Goal: Information Seeking & Learning: Learn about a topic

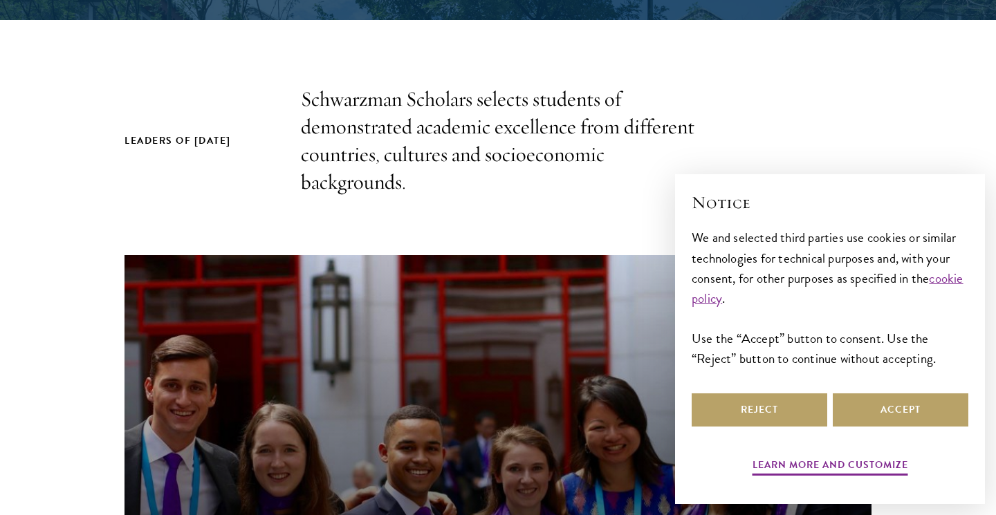
scroll to position [425, 0]
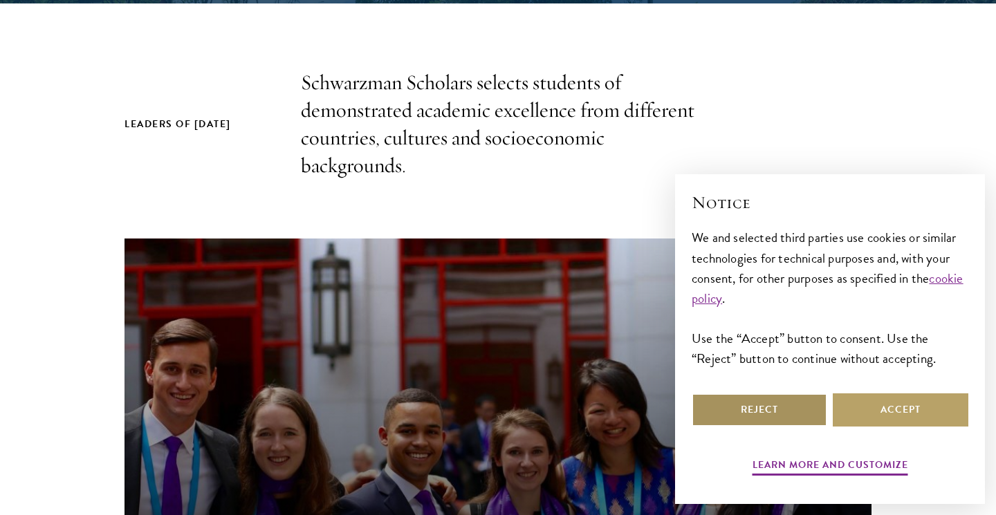
click at [779, 412] on button "Reject" at bounding box center [760, 410] width 136 height 33
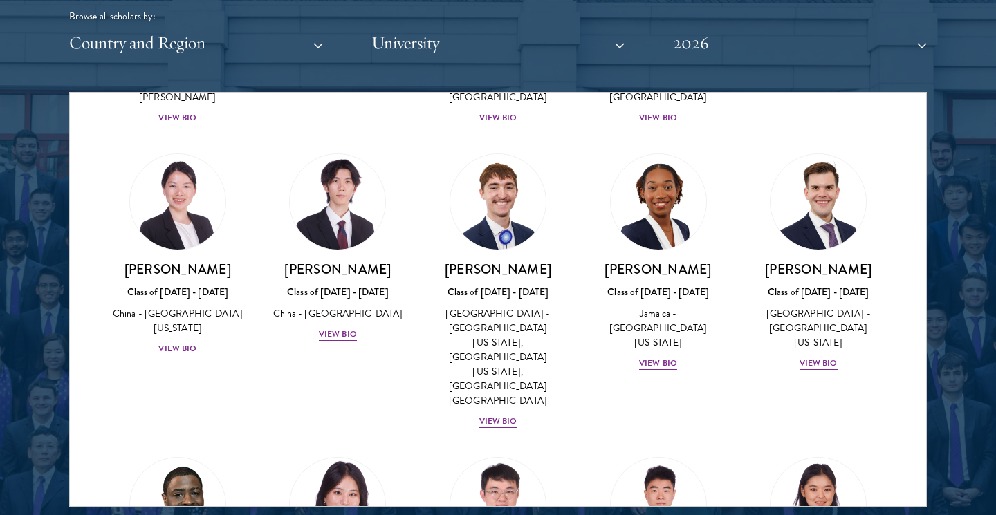
scroll to position [1760, 0]
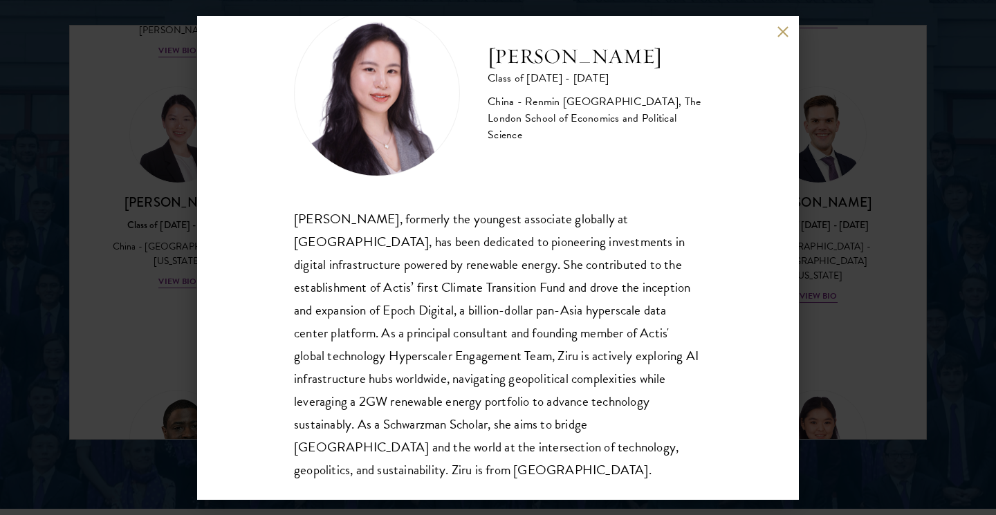
scroll to position [1821, 0]
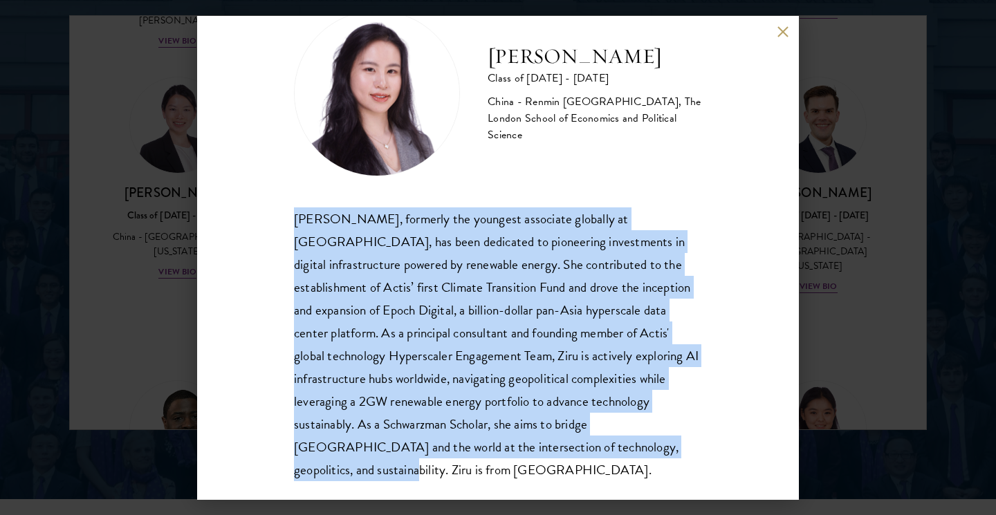
drag, startPoint x: 296, startPoint y: 219, endPoint x: 718, endPoint y: 459, distance: 485.4
click at [716, 459] on div "[PERSON_NAME] Class of [DATE] - [DATE] [GEOGRAPHIC_DATA] - Renmin [GEOGRAPHIC_D…" at bounding box center [498, 258] width 602 height 484
click at [495, 346] on div "[PERSON_NAME], formerly the youngest associate globally at [GEOGRAPHIC_DATA], h…" at bounding box center [498, 344] width 408 height 275
drag, startPoint x: 295, startPoint y: 221, endPoint x: 735, endPoint y: 468, distance: 505.0
click at [735, 470] on div "[PERSON_NAME] Class of [DATE] - [DATE] [GEOGRAPHIC_DATA] - Renmin [GEOGRAPHIC_D…" at bounding box center [498, 258] width 602 height 484
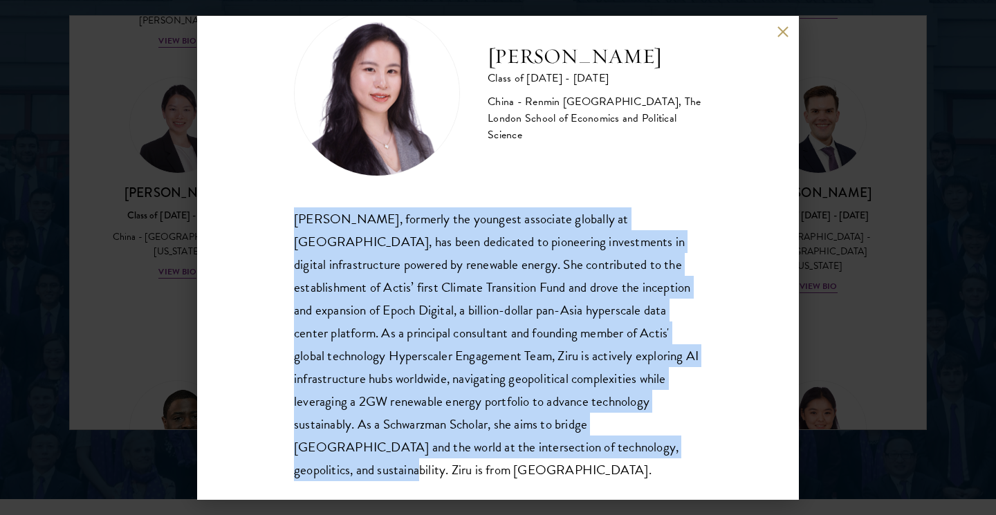
copy div "[PERSON_NAME], formerly the youngest associate globally at [GEOGRAPHIC_DATA], h…"
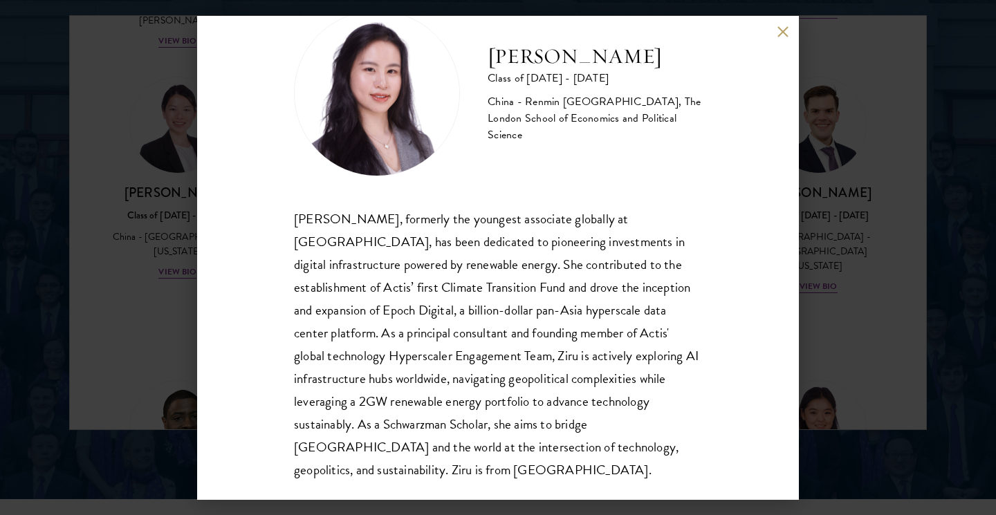
click at [588, 214] on div "[PERSON_NAME], formerly the youngest associate globally at [GEOGRAPHIC_DATA], h…" at bounding box center [498, 344] width 408 height 275
click at [783, 31] on button at bounding box center [783, 32] width 12 height 12
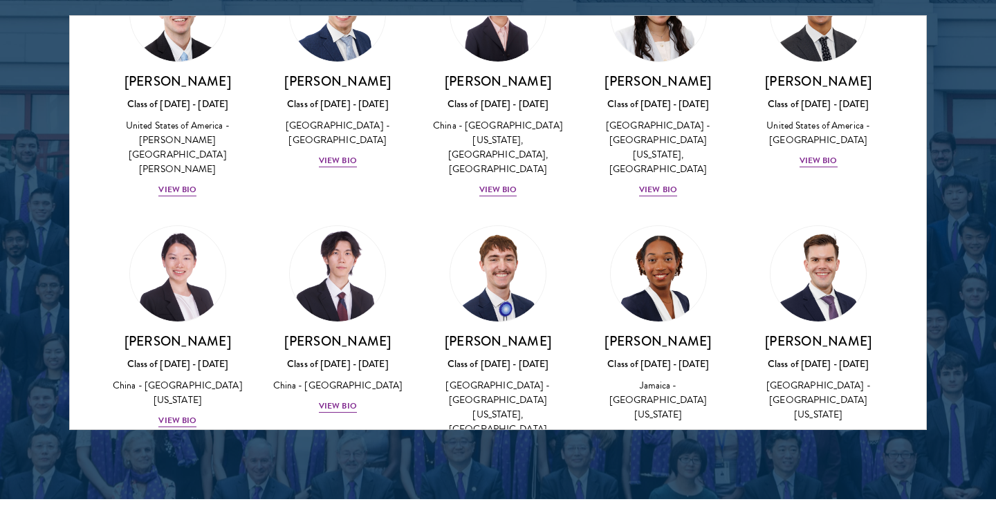
scroll to position [6554, 0]
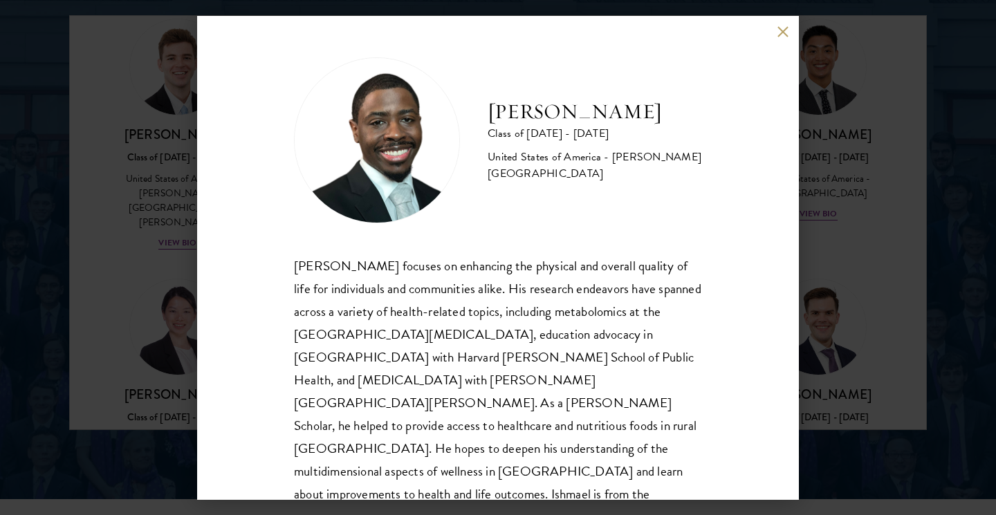
scroll to position [1, 0]
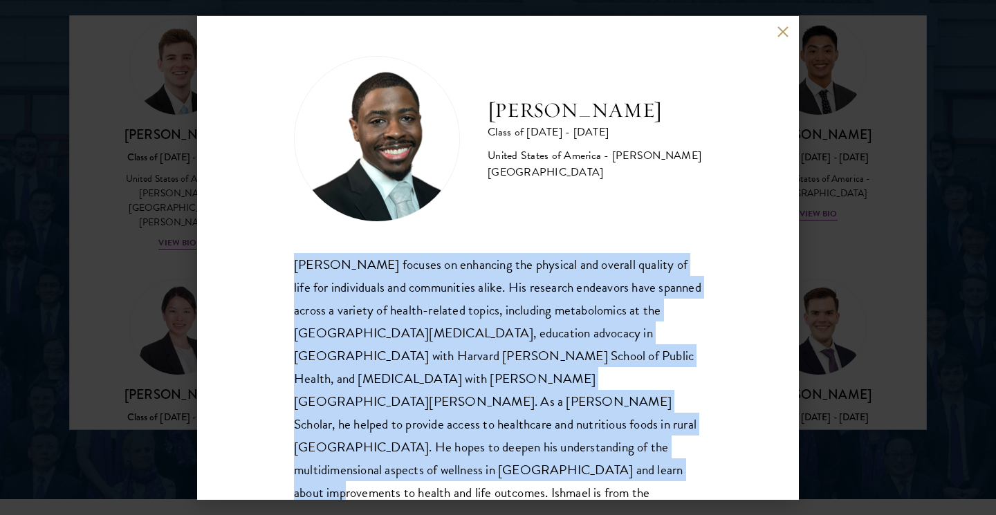
drag, startPoint x: 293, startPoint y: 266, endPoint x: 636, endPoint y: 461, distance: 394.3
click at [636, 462] on div "[PERSON_NAME] Class of [DATE] - [DATE] [GEOGRAPHIC_DATA] - [PERSON_NAME][GEOGRA…" at bounding box center [498, 258] width 602 height 484
copy div "[PERSON_NAME] focuses on enhancing the physical and overall quality of life for…"
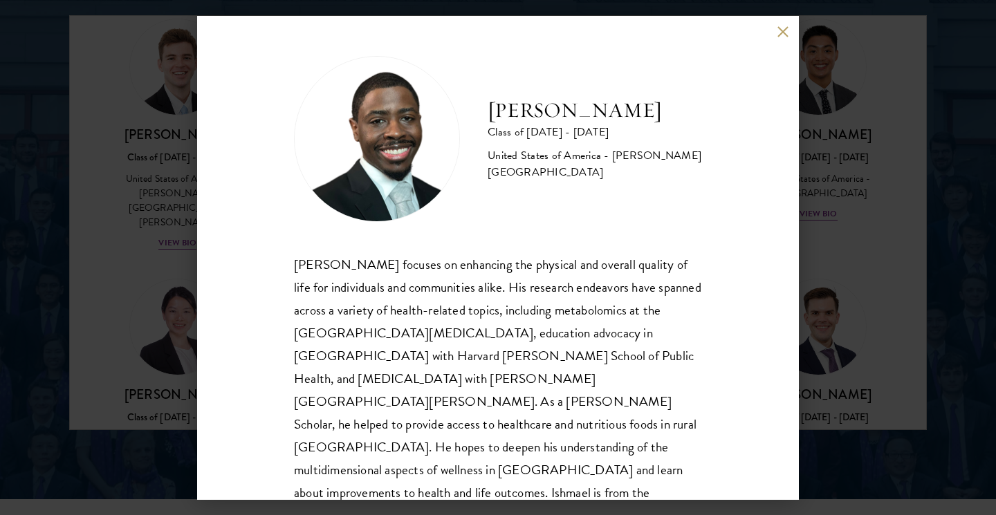
click at [479, 317] on div "[PERSON_NAME] focuses on enhancing the physical and overall quality of life for…" at bounding box center [498, 390] width 408 height 275
click at [784, 35] on button at bounding box center [783, 32] width 12 height 12
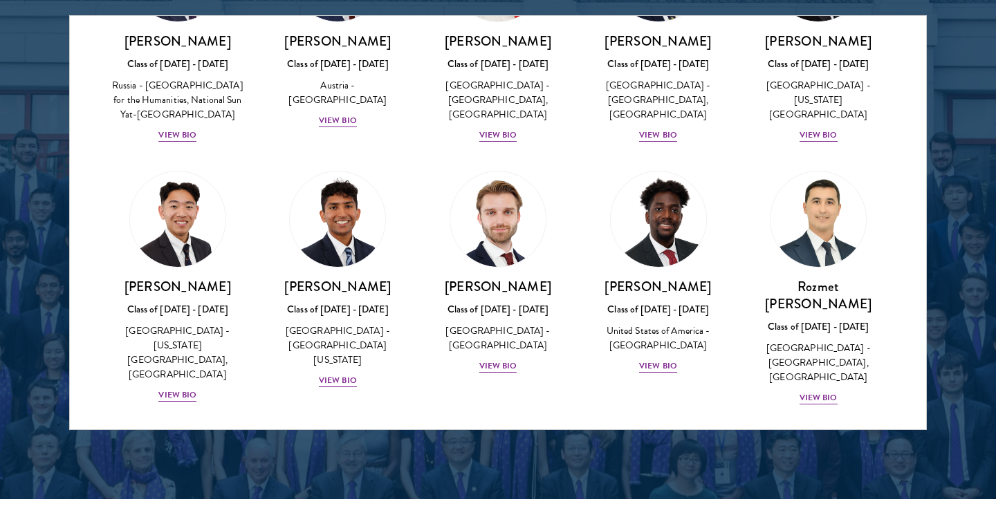
scroll to position [6052, 0]
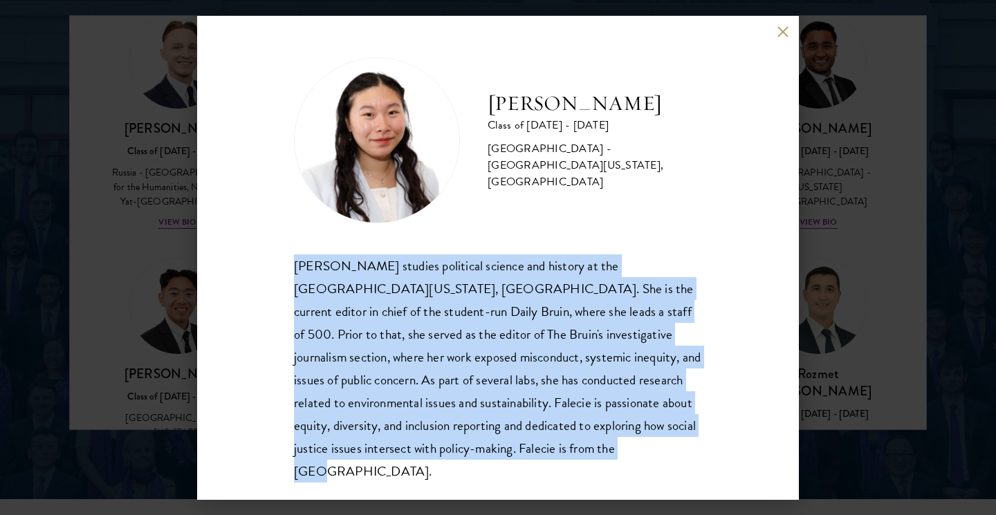
drag, startPoint x: 295, startPoint y: 268, endPoint x: 570, endPoint y: 463, distance: 336.8
click at [569, 463] on div "[PERSON_NAME] Class of [DATE] - [DATE] [GEOGRAPHIC_DATA] - [GEOGRAPHIC_DATA][US…" at bounding box center [498, 258] width 602 height 484
copy div "[PERSON_NAME] studies political science and history at the [GEOGRAPHIC_DATA][US…"
click at [784, 32] on button at bounding box center [783, 32] width 12 height 12
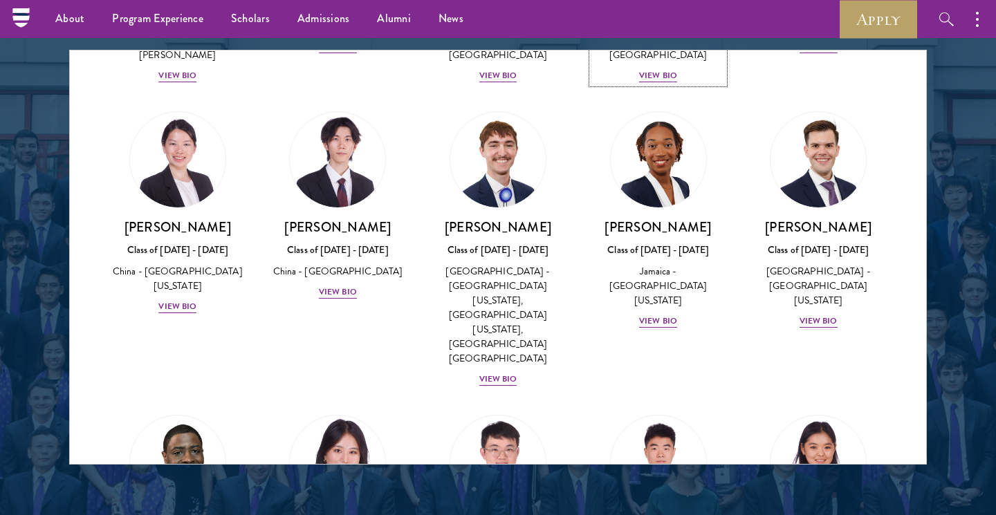
scroll to position [1757, 0]
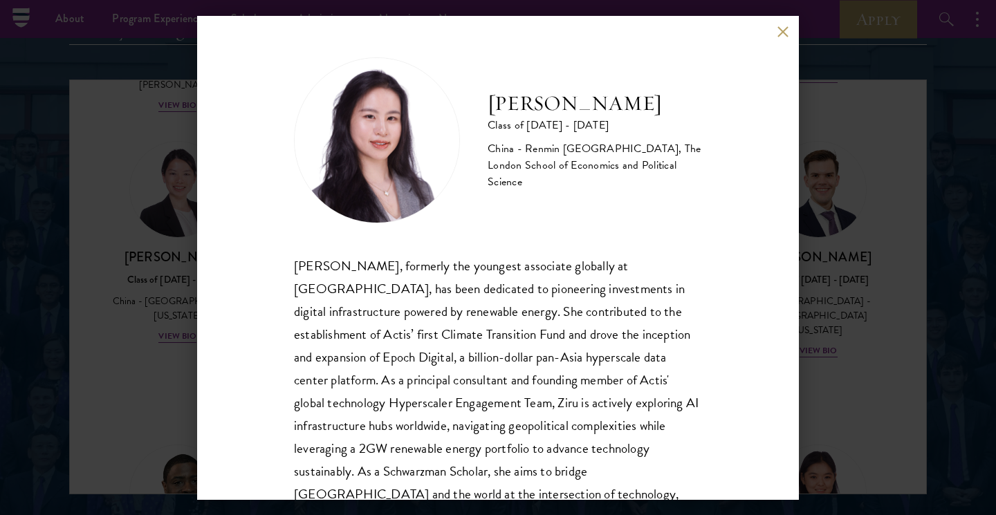
scroll to position [47, 0]
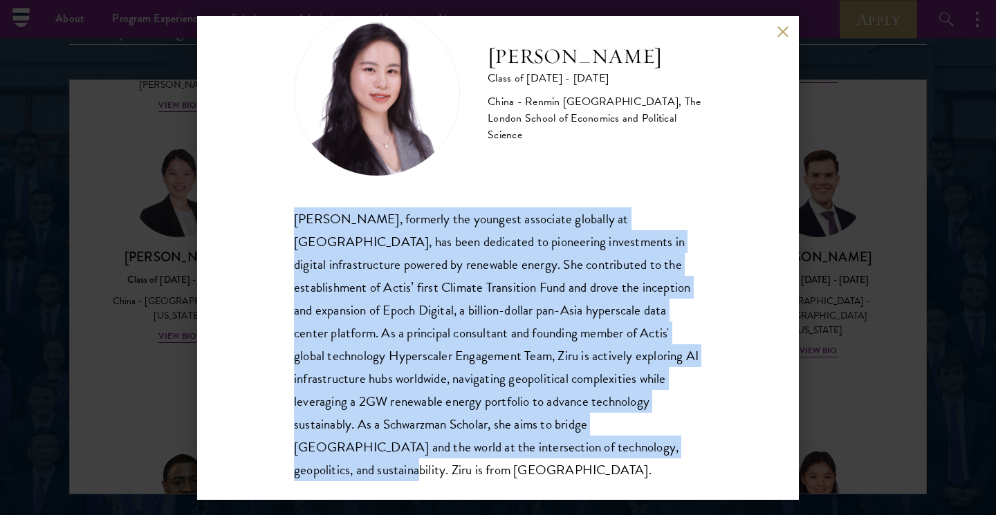
drag, startPoint x: 293, startPoint y: 217, endPoint x: 707, endPoint y: 495, distance: 498.3
click at [707, 495] on div "[PERSON_NAME] Class of [DATE] - [DATE] [GEOGRAPHIC_DATA] - Renmin [GEOGRAPHIC_D…" at bounding box center [498, 258] width 602 height 484
copy div "[PERSON_NAME], formerly the youngest associate globally at [GEOGRAPHIC_DATA], h…"
click at [785, 34] on button at bounding box center [783, 32] width 12 height 12
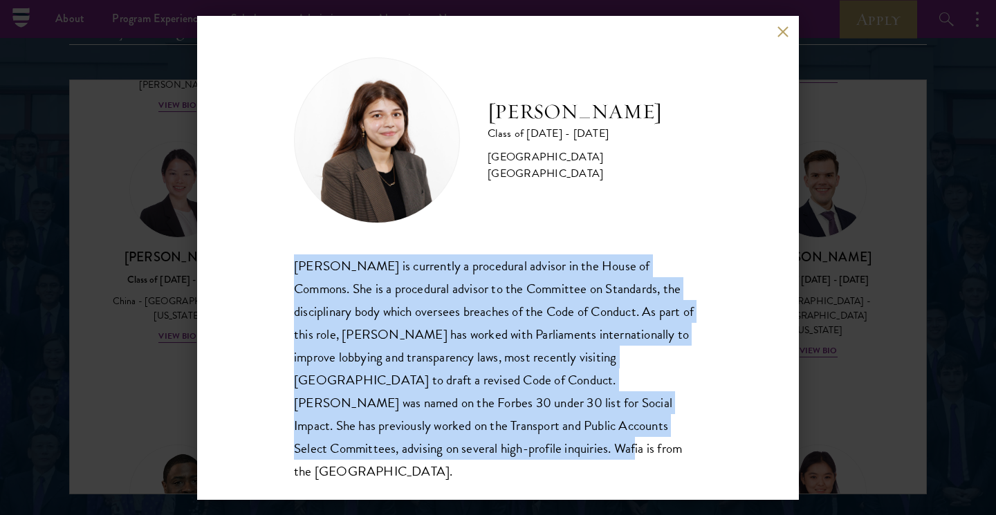
drag, startPoint x: 294, startPoint y: 265, endPoint x: 433, endPoint y: 473, distance: 250.3
click at [433, 473] on div "[PERSON_NAME] Class of [DATE] - [DATE] [GEOGRAPHIC_DATA] - [GEOGRAPHIC_DATA] [G…" at bounding box center [498, 258] width 602 height 484
copy div "[PERSON_NAME] is currently a procedural advisor in the House of Commons. She is…"
click at [782, 37] on button at bounding box center [783, 32] width 12 height 12
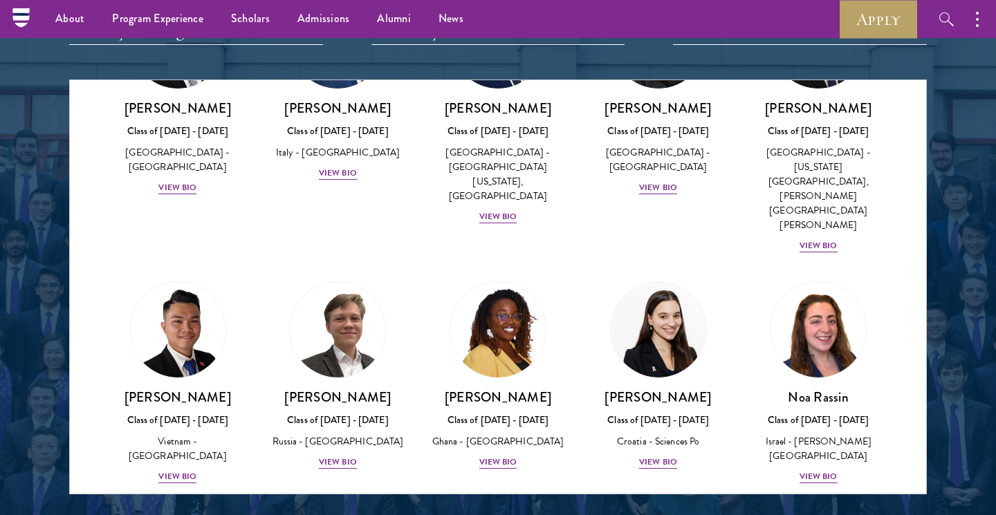
scroll to position [5124, 0]
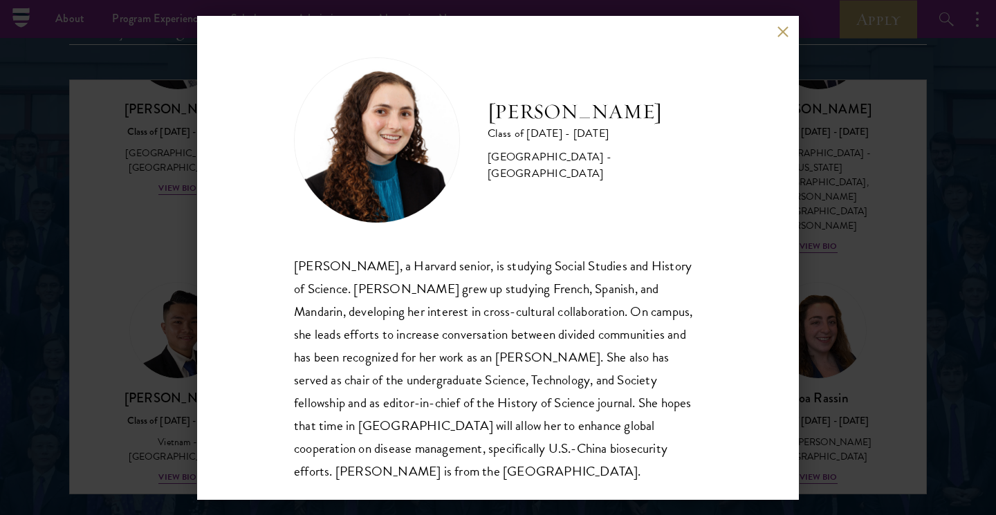
scroll to position [1, 0]
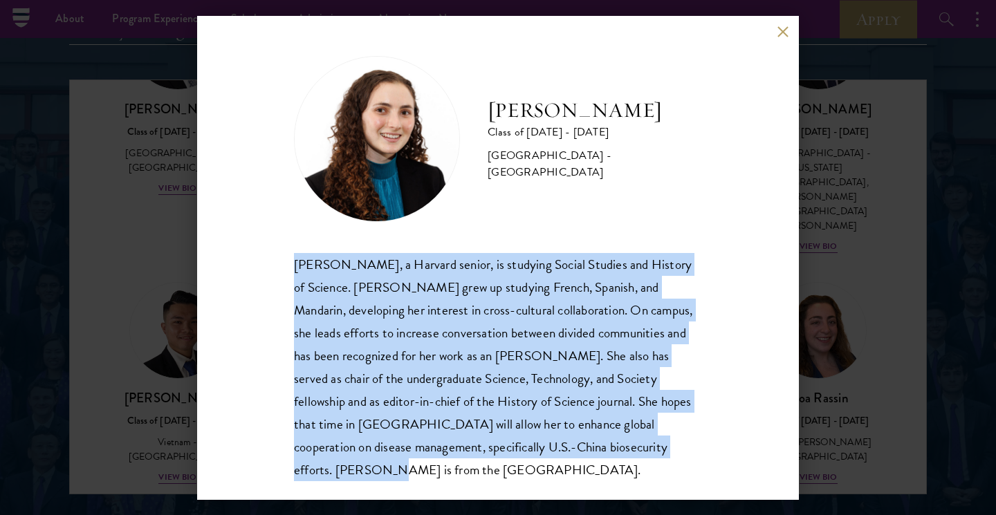
drag, startPoint x: 295, startPoint y: 263, endPoint x: 678, endPoint y: 460, distance: 431.5
click at [679, 460] on div "[PERSON_NAME] Class of [DATE] - [DATE] [GEOGRAPHIC_DATA] - [GEOGRAPHIC_DATA] [P…" at bounding box center [498, 258] width 602 height 484
copy div "[PERSON_NAME], a Harvard senior, is studying Social Studies and History of Scie…"
click at [783, 31] on button at bounding box center [783, 32] width 12 height 12
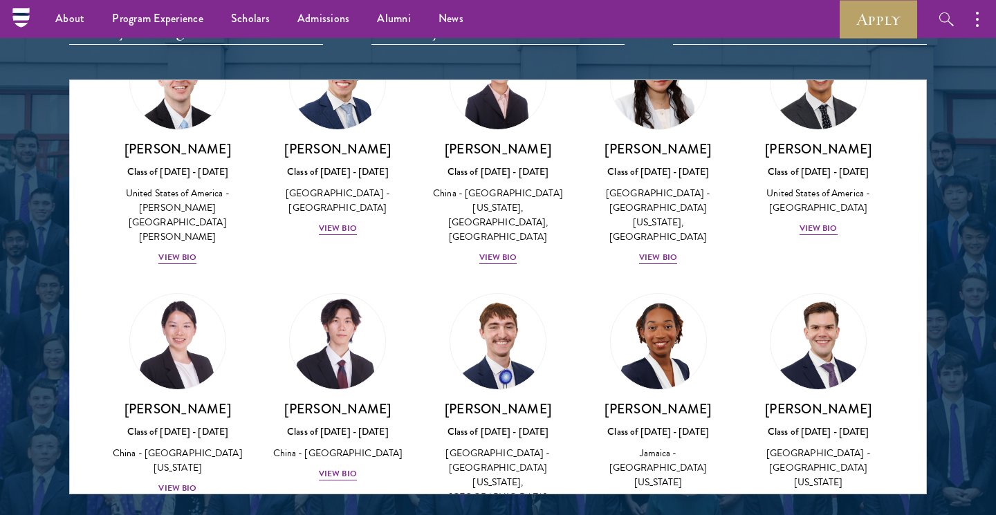
scroll to position [6530, 0]
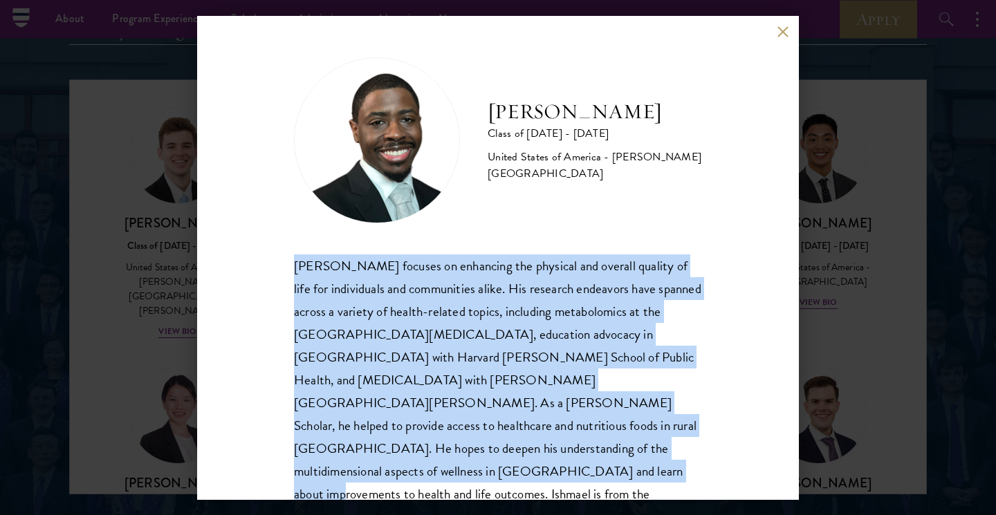
drag, startPoint x: 294, startPoint y: 267, endPoint x: 662, endPoint y: 465, distance: 417.7
click at [662, 465] on div "[PERSON_NAME] Class of [DATE] - [DATE] [GEOGRAPHIC_DATA] - [PERSON_NAME][GEOGRA…" at bounding box center [498, 258] width 602 height 484
copy div "[PERSON_NAME] focuses on enhancing the physical and overall quality of life for…"
click at [784, 36] on button at bounding box center [783, 32] width 12 height 12
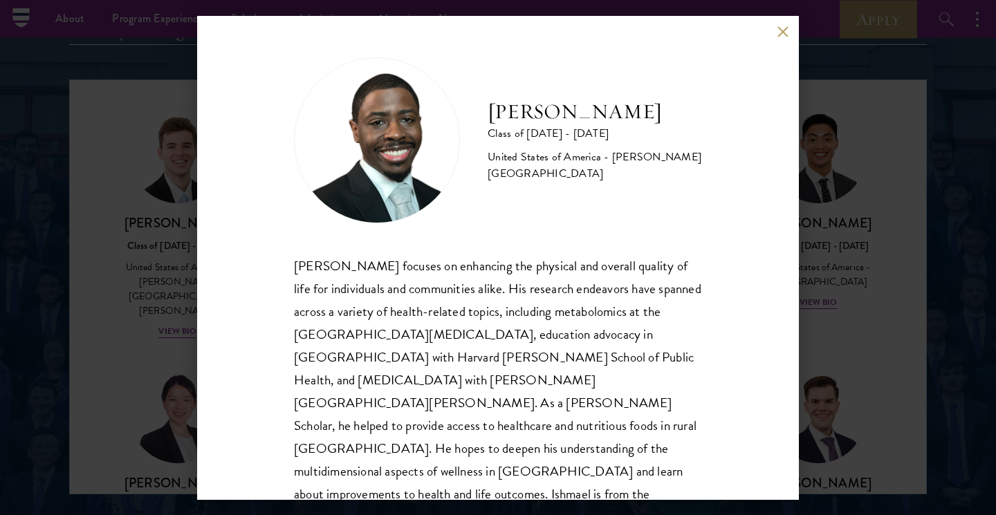
click at [787, 30] on button at bounding box center [783, 32] width 12 height 12
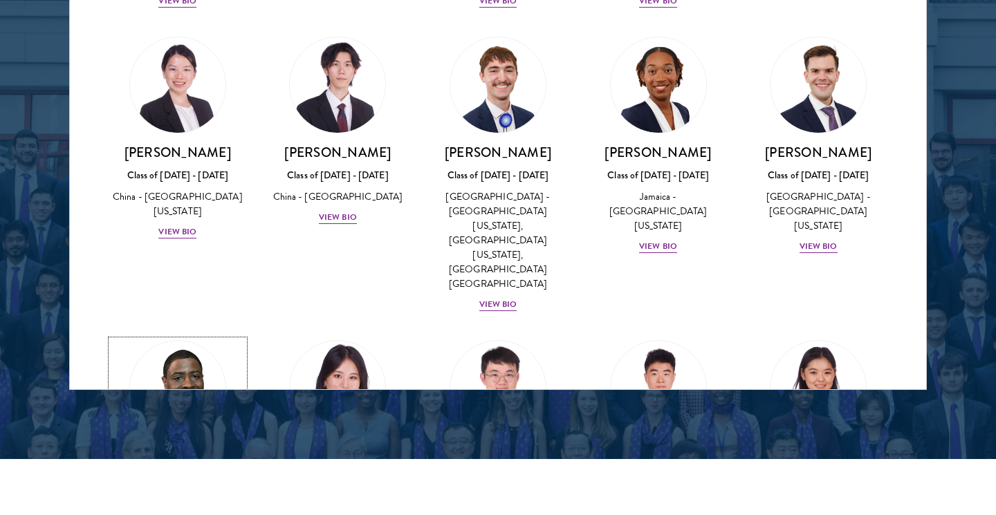
scroll to position [1862, 0]
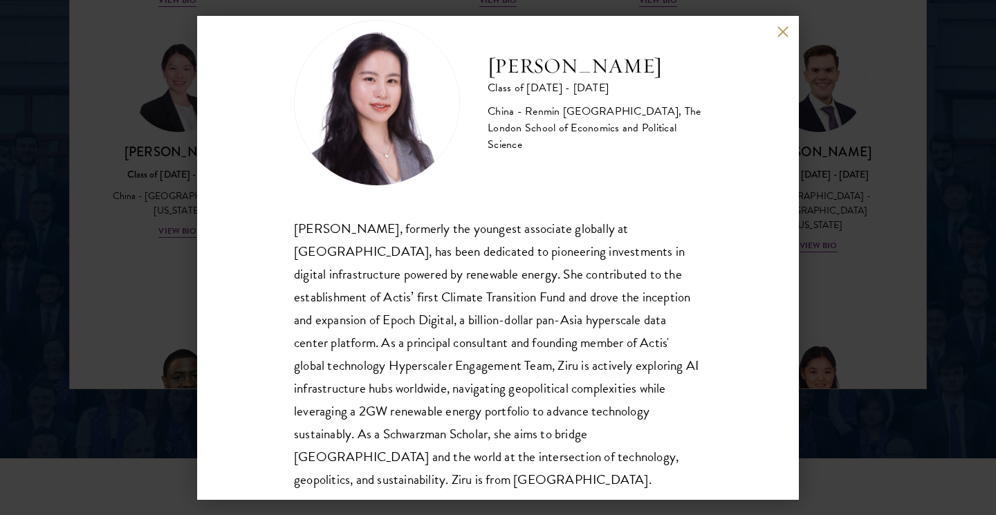
scroll to position [39, 0]
click at [788, 26] on button at bounding box center [783, 32] width 12 height 12
